Goal: Complete application form: Complete application form

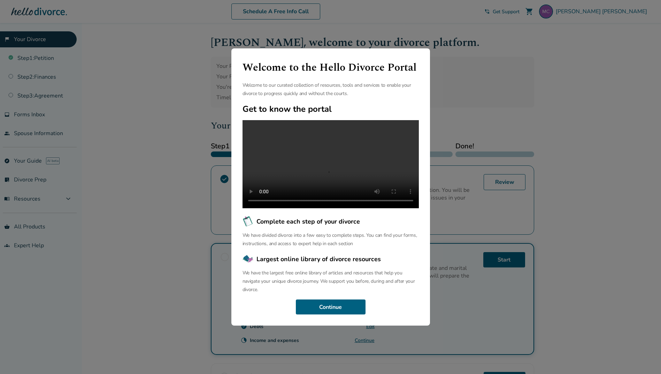
click at [539, 69] on div "Welcome to the Hello Divorce Portal Welcome to our curated collection of resour…" at bounding box center [330, 187] width 661 height 374
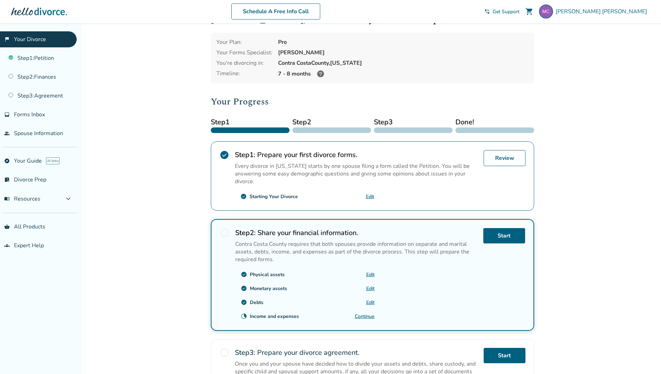
scroll to position [35, 0]
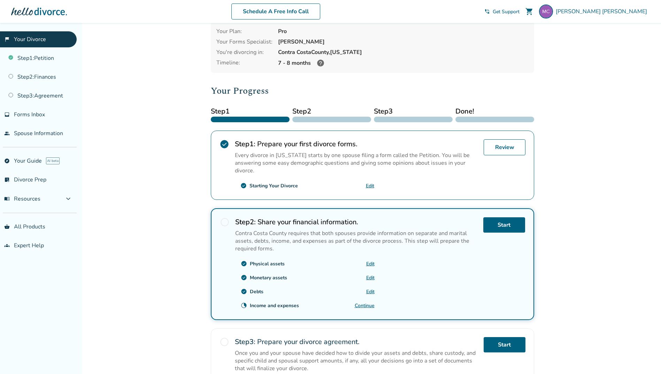
click at [364, 305] on link "Continue" at bounding box center [365, 306] width 20 height 7
click at [51, 74] on link "Step 2 : Finances" at bounding box center [38, 77] width 77 height 16
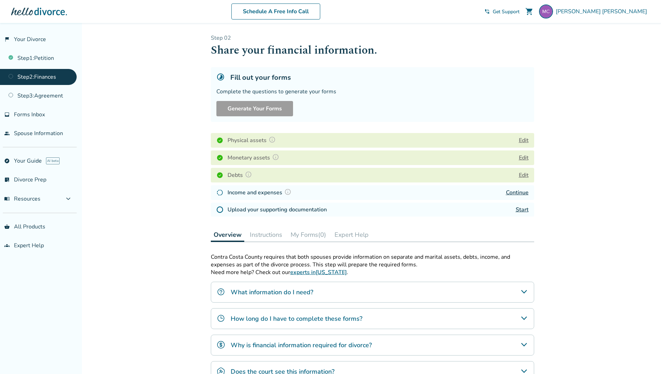
click at [524, 210] on link "Start" at bounding box center [522, 210] width 13 height 8
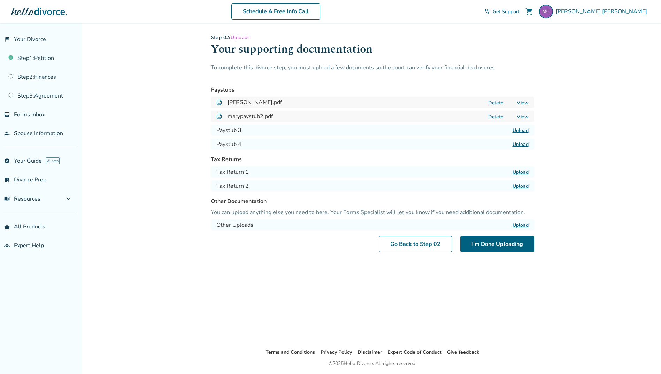
click at [525, 130] on label "Upload" at bounding box center [521, 130] width 16 height 7
click at [0, 0] on input "Upload" at bounding box center [0, 0] width 0 height 0
click at [522, 143] on label "Upload" at bounding box center [521, 144] width 16 height 7
click at [0, 0] on input "Upload" at bounding box center [0, 0] width 0 height 0
click at [33, 78] on link "Step 2 : Finances" at bounding box center [38, 77] width 77 height 16
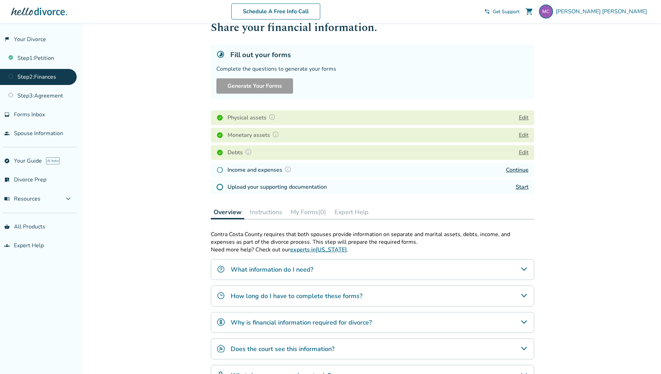
scroll to position [35, 0]
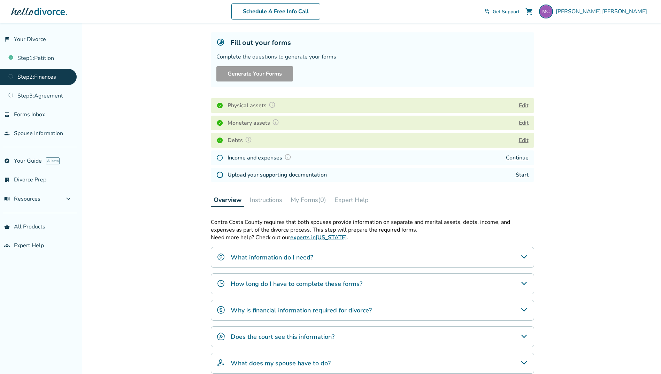
click at [333, 286] on h4 "How long do I have to complete these forms?" at bounding box center [297, 284] width 132 height 9
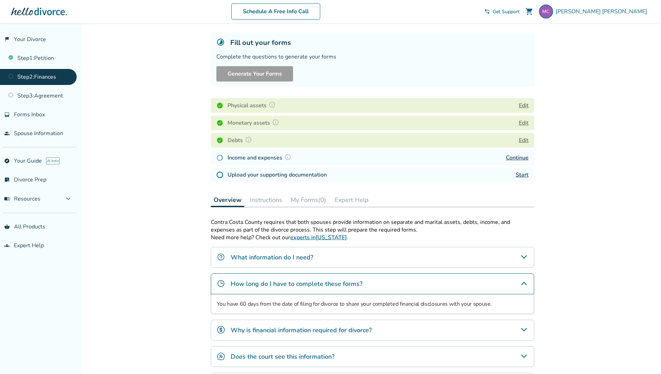
click at [313, 255] on div "What information do I need?" at bounding box center [373, 257] width 324 height 21
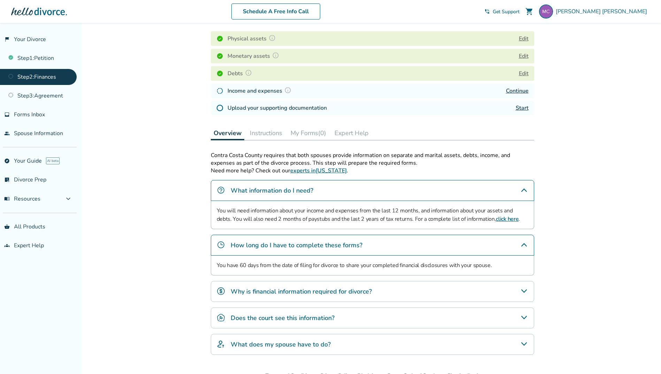
scroll to position [105, 0]
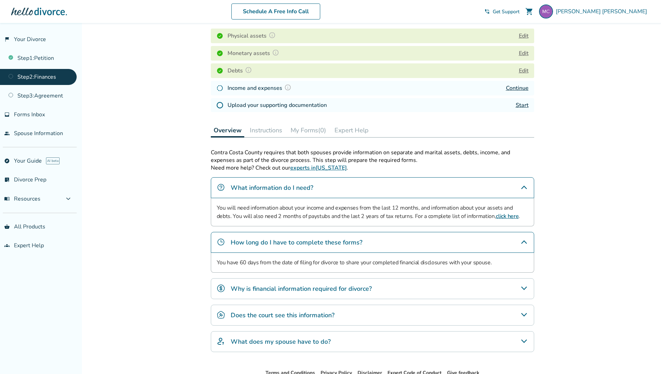
click at [301, 290] on h4 "Why is financial information required for divorce?" at bounding box center [301, 288] width 141 height 9
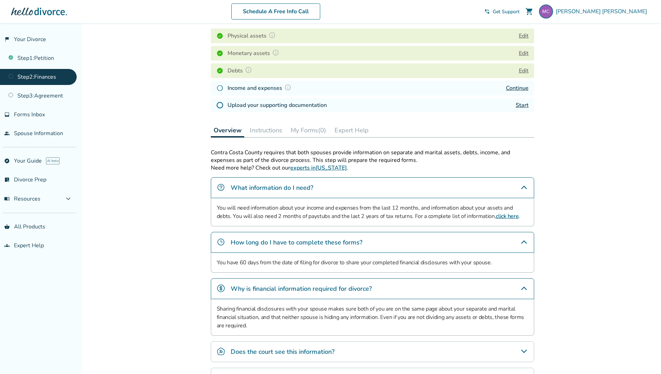
click at [301, 290] on h4 "Why is financial information required for divorce?" at bounding box center [301, 288] width 141 height 9
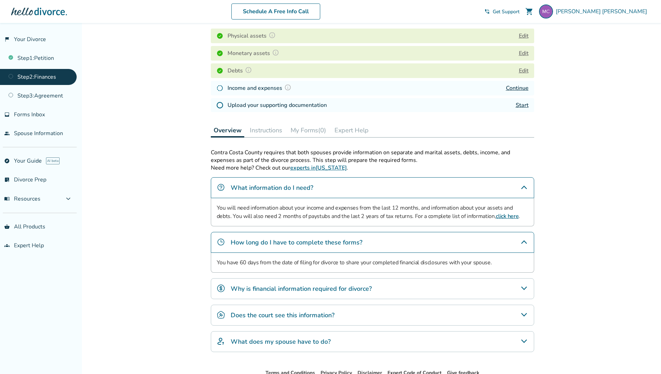
click at [289, 319] on h4 "Does the court see this information?" at bounding box center [283, 315] width 104 height 9
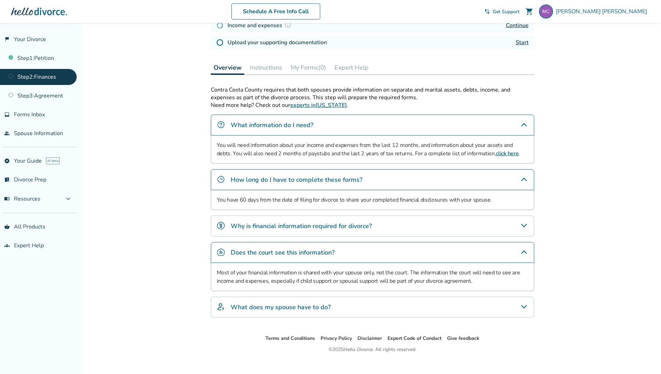
scroll to position [174, 0]
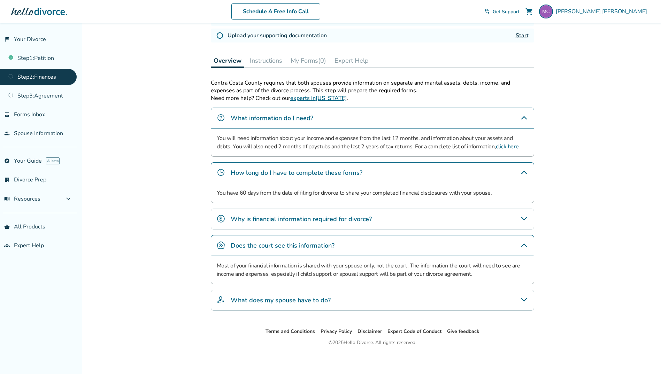
click at [276, 307] on div "What does my spouse have to do?" at bounding box center [373, 300] width 324 height 21
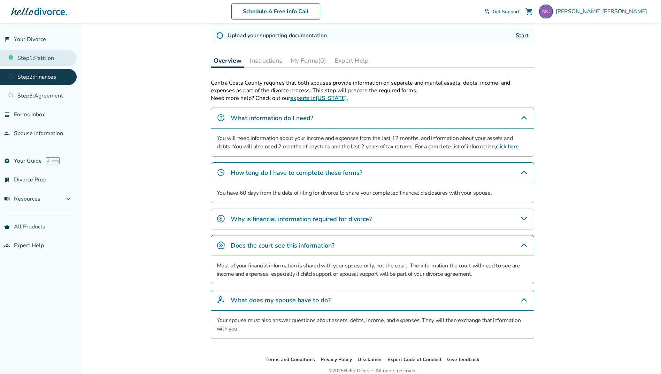
click at [52, 58] on link "Step 1 : Petition" at bounding box center [38, 58] width 77 height 16
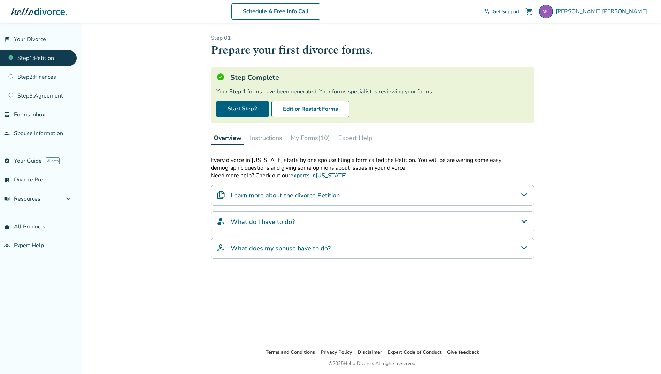
click at [316, 139] on button "My Forms (10)" at bounding box center [310, 138] width 45 height 14
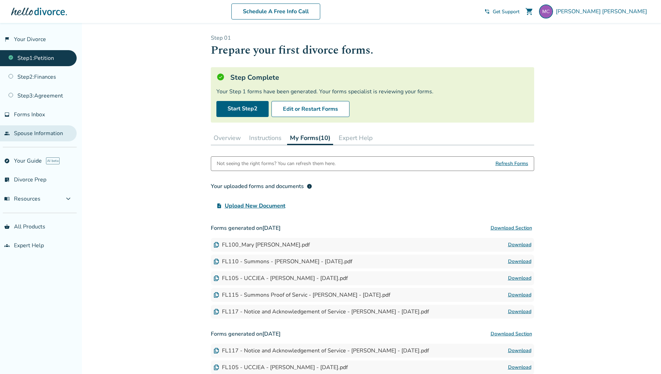
click at [32, 135] on link "people Spouse Information" at bounding box center [38, 134] width 77 height 16
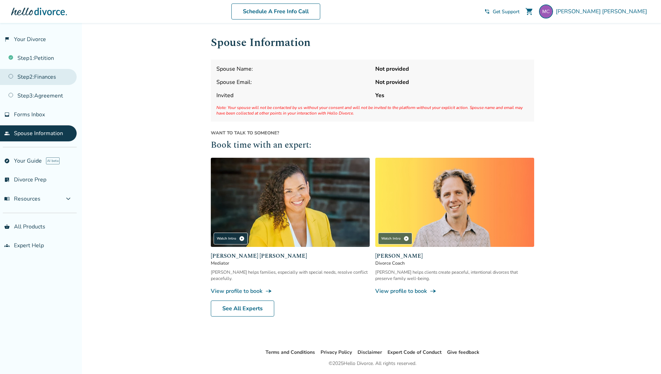
click at [53, 77] on link "Step 2 : Finances" at bounding box center [38, 77] width 77 height 16
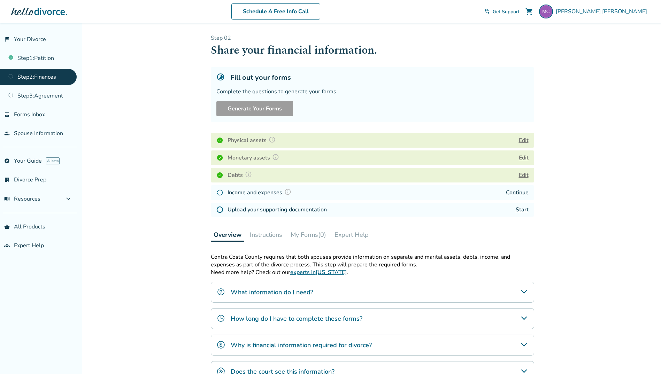
click at [526, 210] on link "Start" at bounding box center [522, 210] width 13 height 8
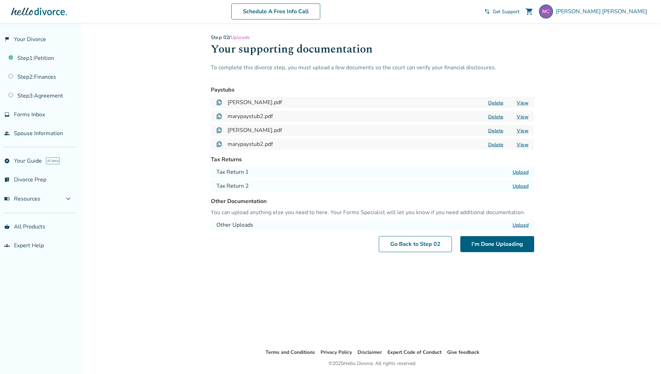
click at [234, 172] on h4 "Tax Return 1" at bounding box center [232, 172] width 32 height 8
click at [21, 117] on span "Forms Inbox" at bounding box center [29, 115] width 31 height 8
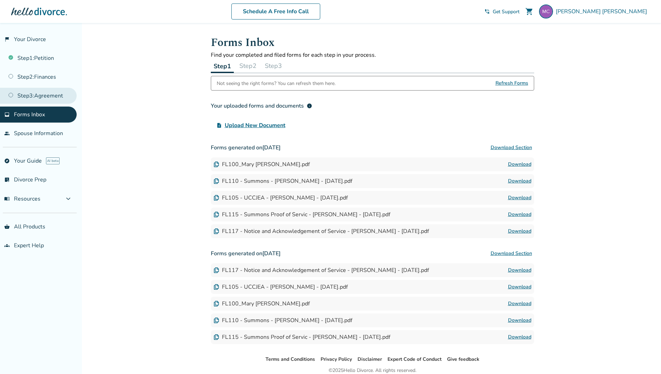
click at [46, 100] on link "Step 3 : Agreement" at bounding box center [38, 96] width 77 height 16
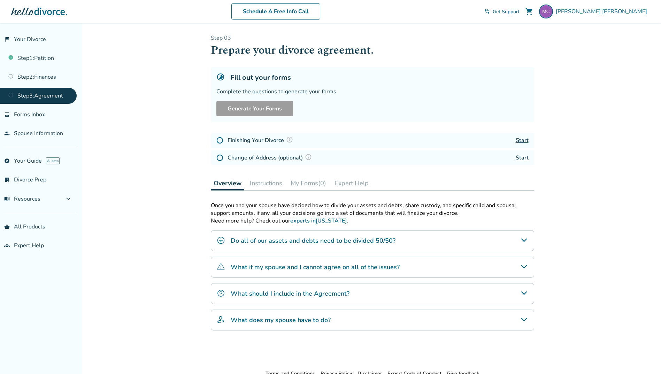
click at [516, 238] on div "Do all of our assets and debts need to be divided 50/50?" at bounding box center [373, 240] width 324 height 21
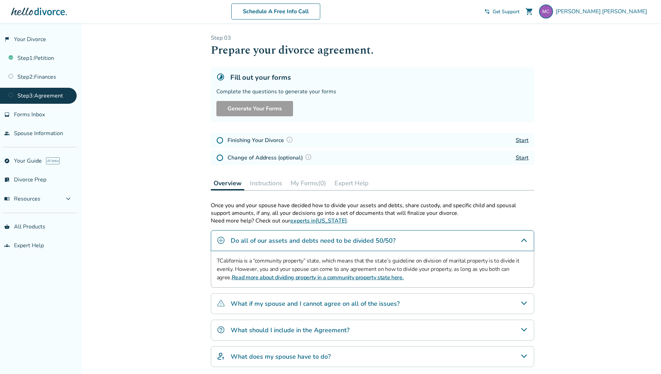
click at [336, 333] on h4 "What should I include in the Agreement?" at bounding box center [290, 330] width 119 height 9
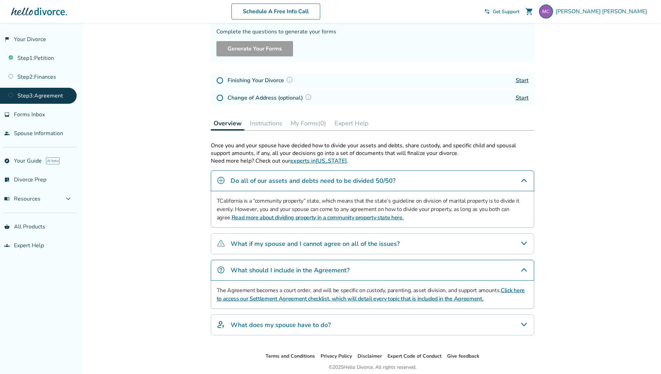
scroll to position [70, 0]
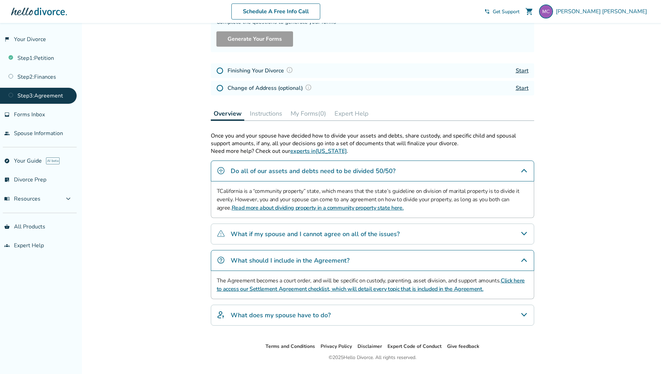
click at [276, 316] on h4 "What does my spouse have to do?" at bounding box center [281, 315] width 100 height 9
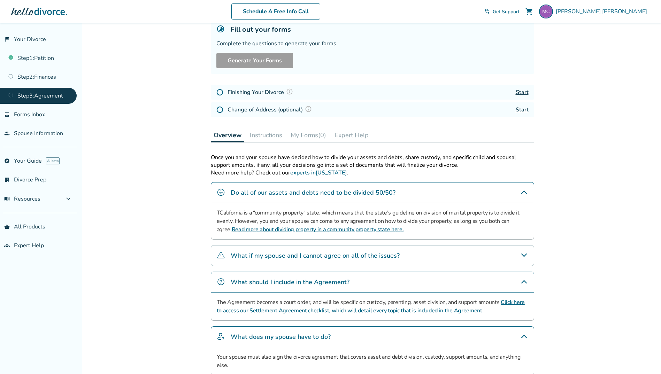
scroll to position [0, 0]
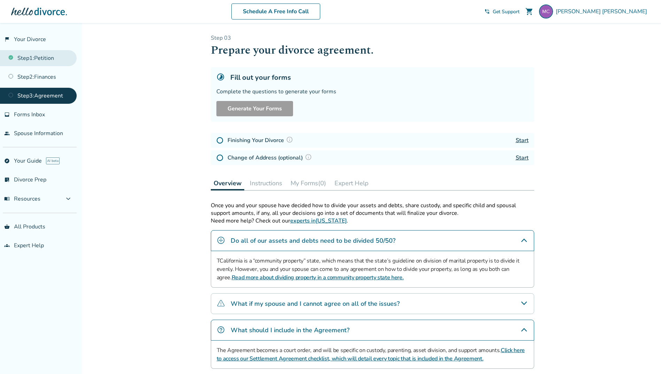
click at [44, 61] on link "Step 1 : Petition" at bounding box center [38, 58] width 77 height 16
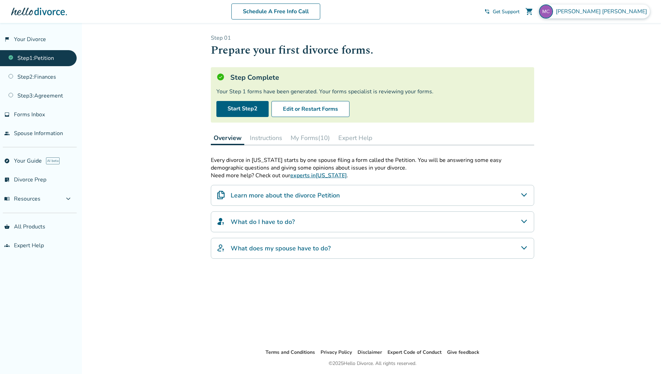
click at [623, 10] on span "[PERSON_NAME]" at bounding box center [603, 12] width 94 height 8
click at [577, 111] on button "Sign Out" at bounding box center [570, 116] width 26 height 10
